Goal: Task Accomplishment & Management: Manage account settings

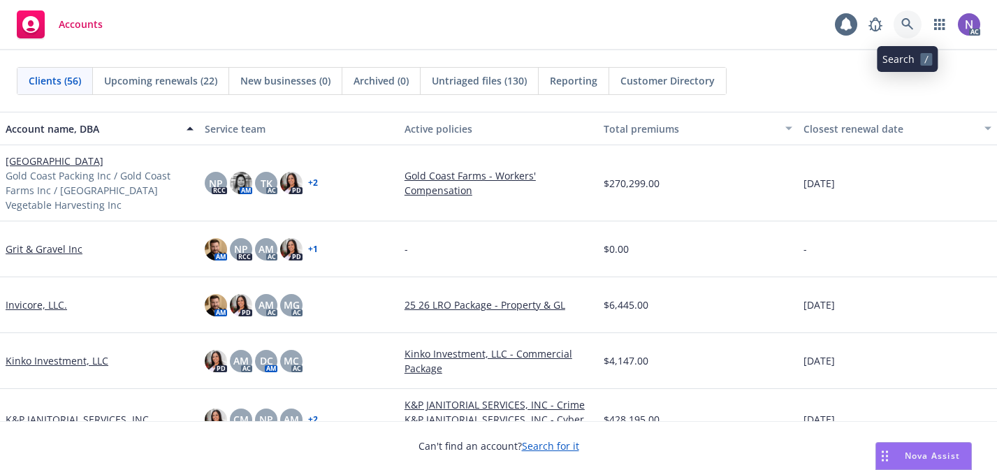
click at [900, 26] on link at bounding box center [908, 24] width 28 height 28
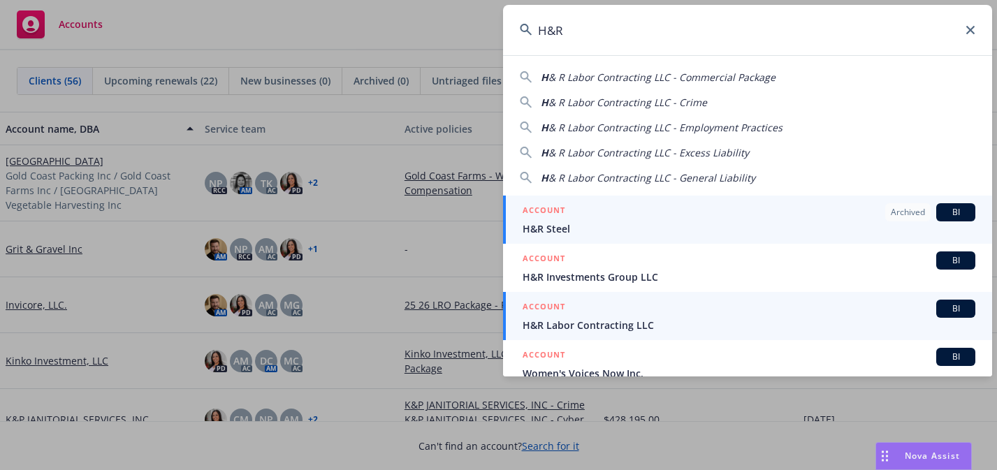
type input "H&R"
click at [761, 325] on span "H&R Labor Contracting LLC" at bounding box center [749, 325] width 453 height 15
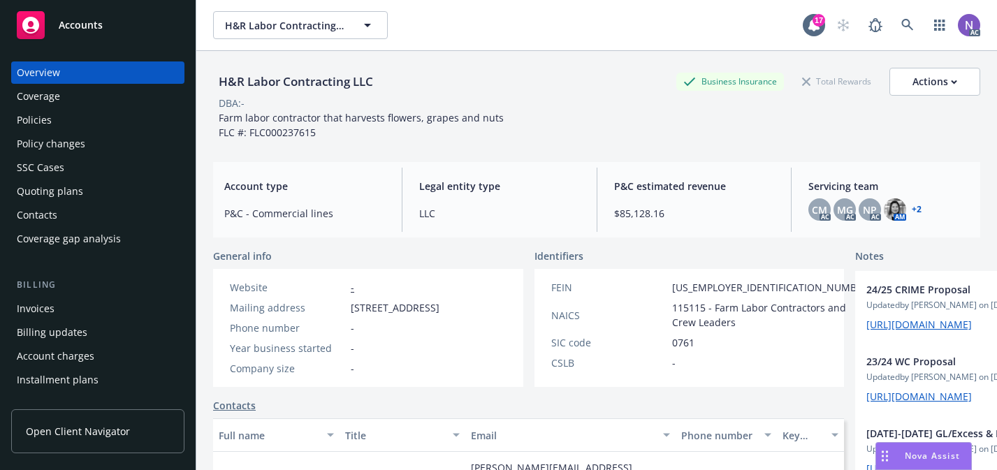
click at [917, 212] on link "+ 2" at bounding box center [917, 209] width 10 height 8
